Goal: Task Accomplishment & Management: Use online tool/utility

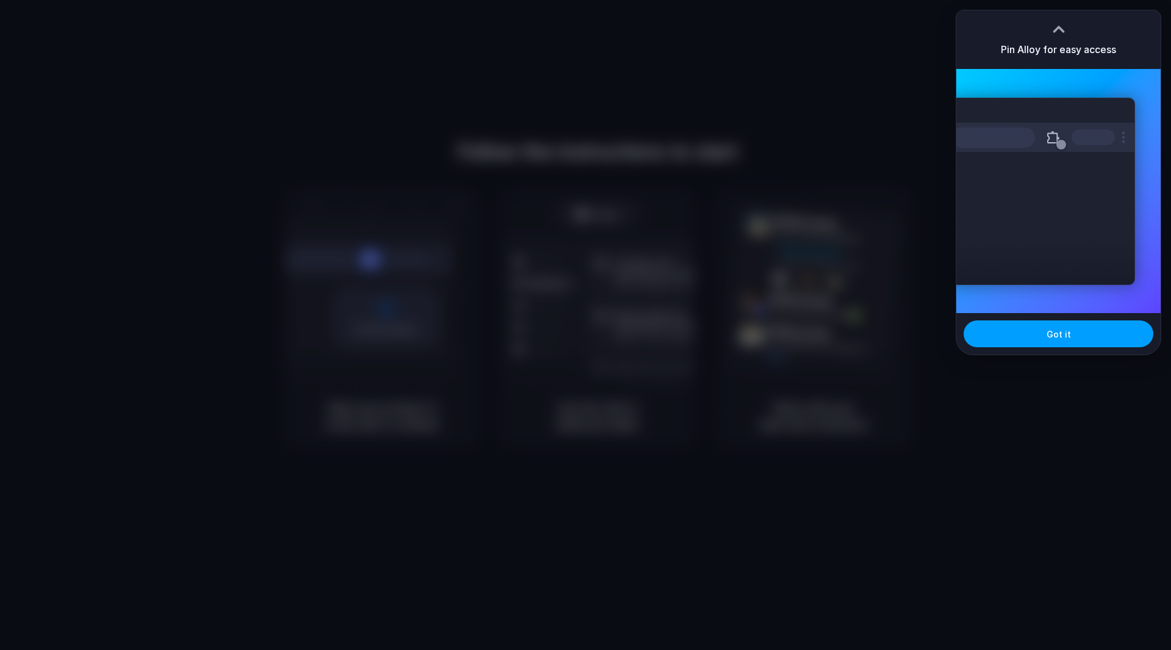
click at [1063, 328] on span "Got it" at bounding box center [1059, 334] width 24 height 13
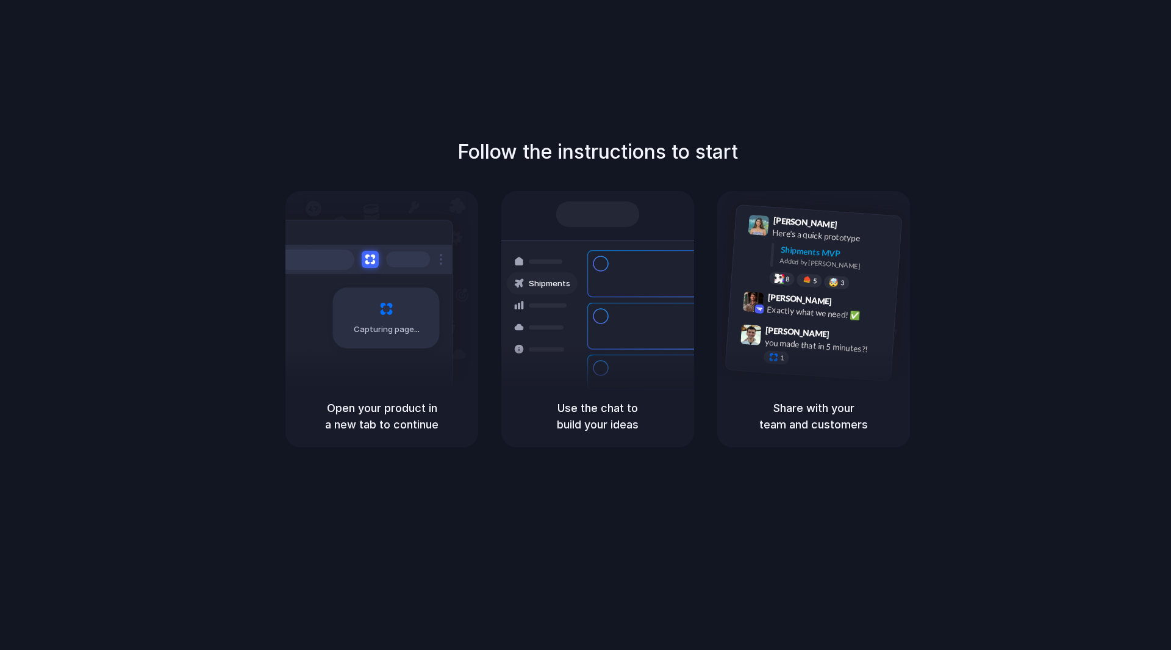
click at [643, 57] on div "Follow the instructions to start Capturing page Open your product in a new tab …" at bounding box center [598, 337] width 1196 height 674
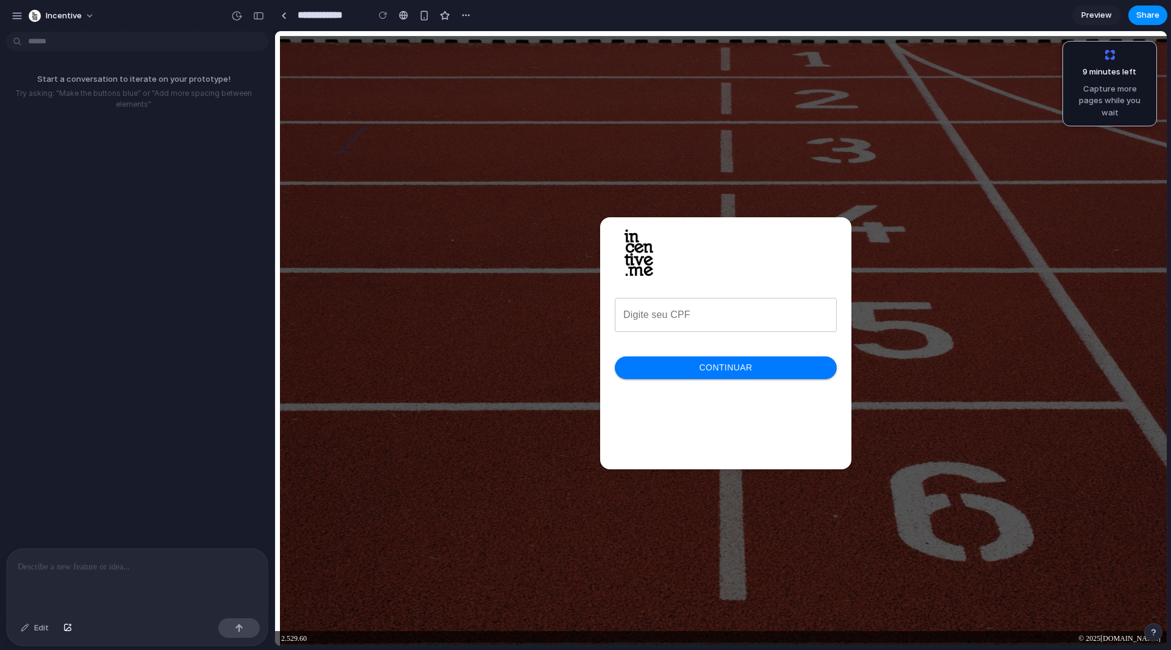
click at [669, 307] on input "tel" at bounding box center [726, 315] width 222 height 34
click at [663, 306] on input "tel" at bounding box center [726, 315] width 222 height 34
click at [16, 13] on div "button" at bounding box center [17, 15] width 11 height 11
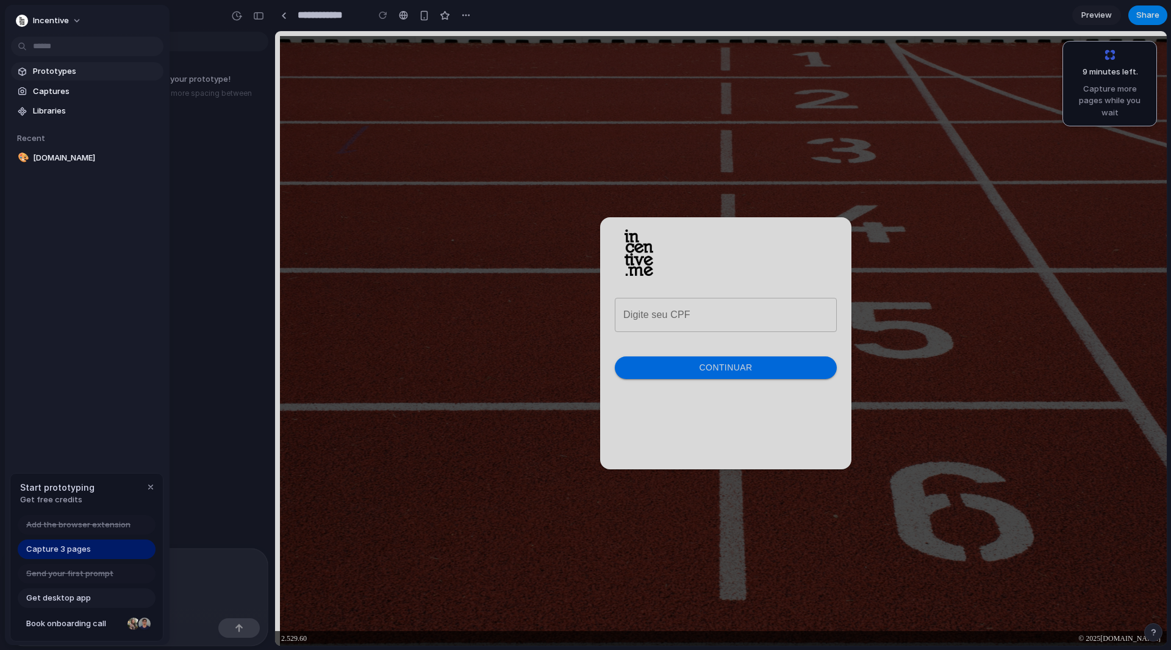
click at [82, 70] on span "Prototypes" at bounding box center [96, 71] width 126 height 12
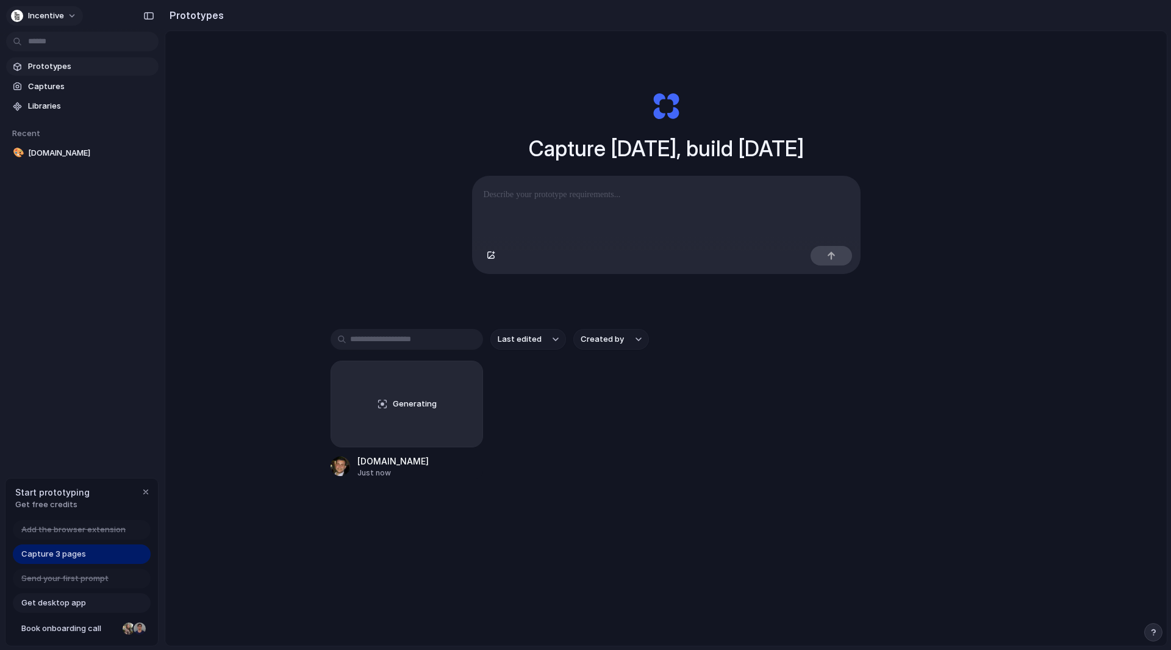
click at [37, 6] on button "Incentive" at bounding box center [44, 16] width 77 height 20
click at [301, 178] on div "Settings Invite members Change theme Sign out" at bounding box center [585, 325] width 1171 height 650
click at [52, 602] on span "Get desktop app" at bounding box center [53, 603] width 65 height 12
